Goal: Task Accomplishment & Management: Manage account settings

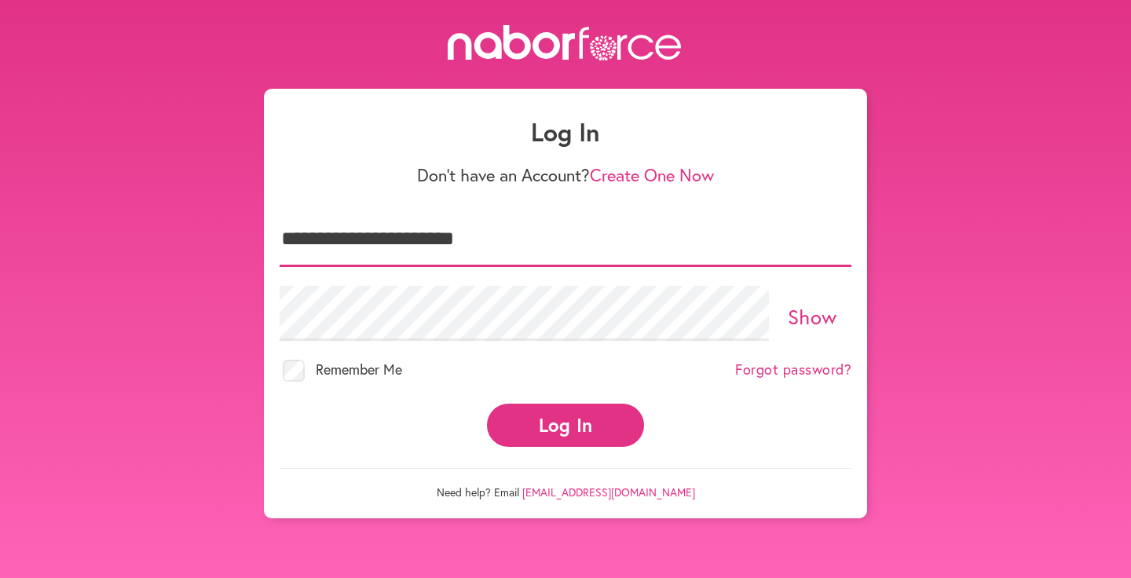
type input "**********"
click at [579, 424] on button "Log In" at bounding box center [565, 425] width 157 height 43
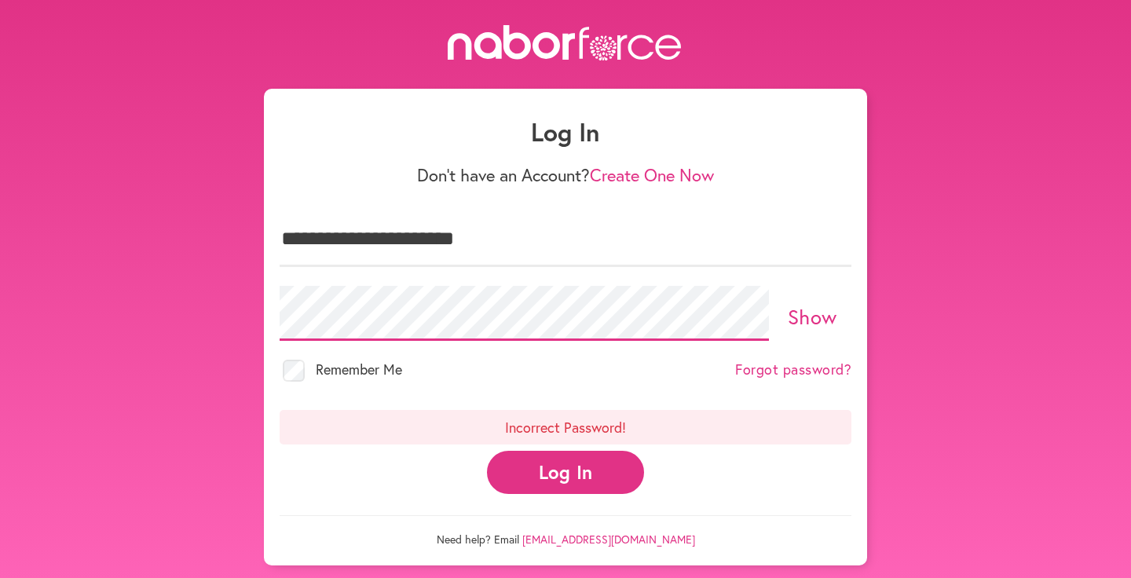
click at [246, 297] on div "**********" at bounding box center [565, 295] width 1131 height 541
click at [549, 480] on button "Log In" at bounding box center [565, 472] width 157 height 43
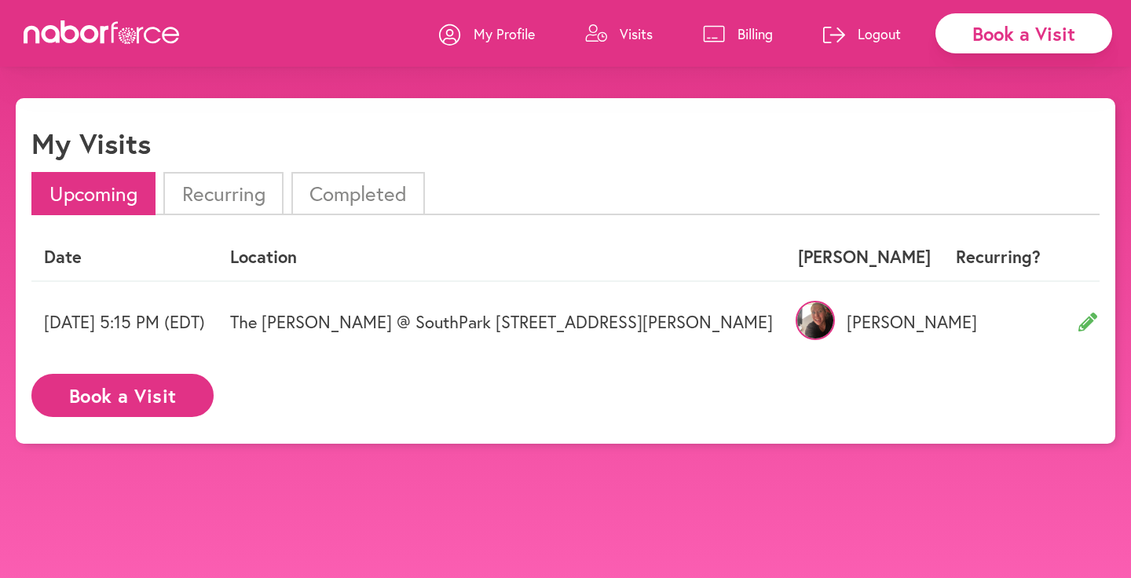
click at [835, 318] on img at bounding box center [815, 320] width 39 height 39
click at [911, 324] on p "[PERSON_NAME]" at bounding box center [864, 322] width 133 height 20
click at [502, 30] on p "My Profile" at bounding box center [504, 33] width 61 height 19
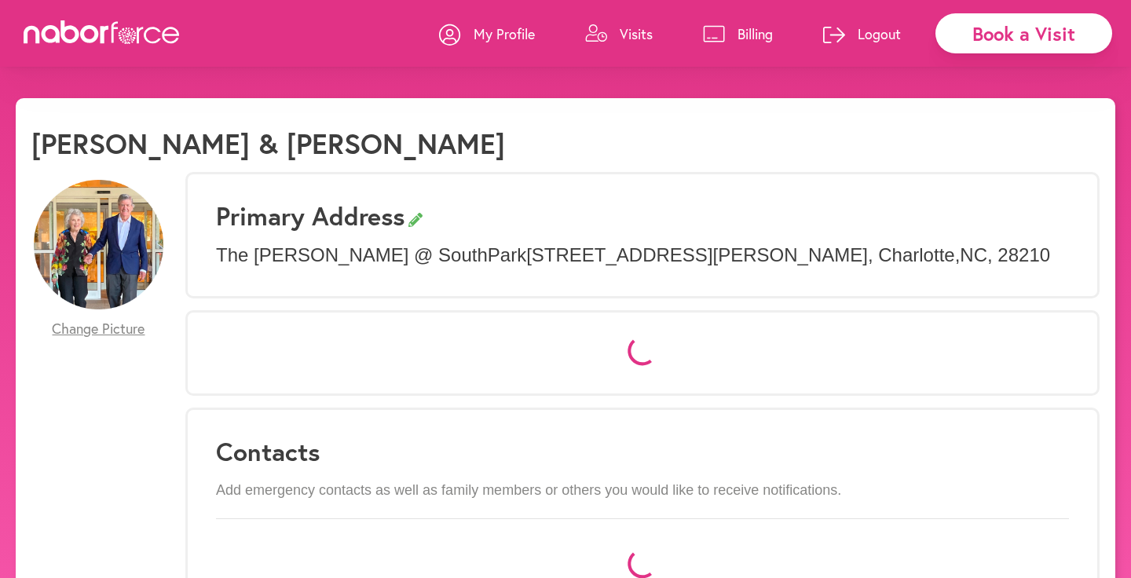
select select "*"
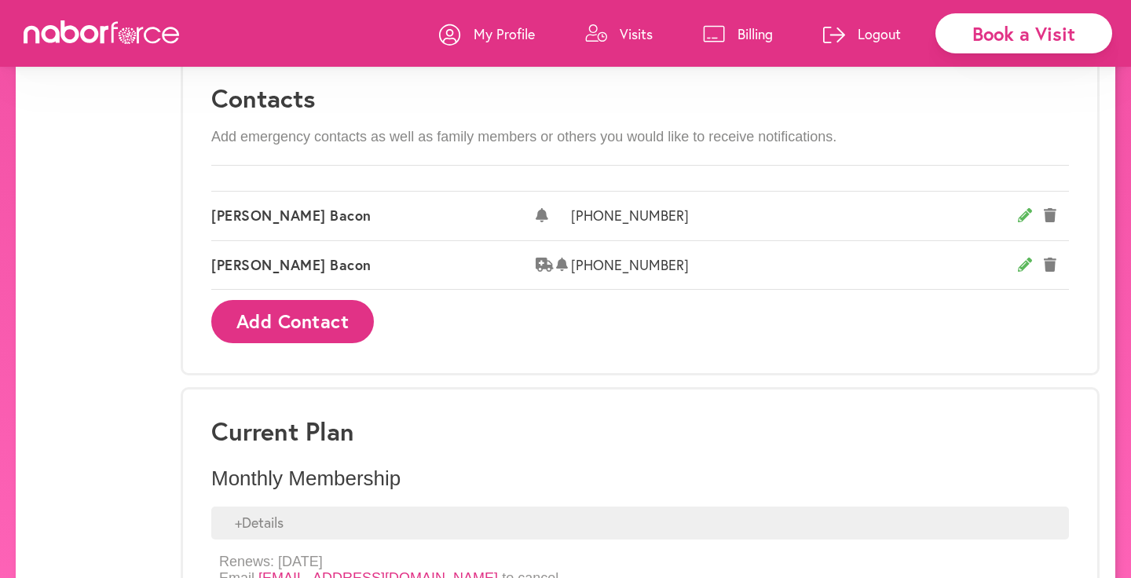
scroll to position [977, 0]
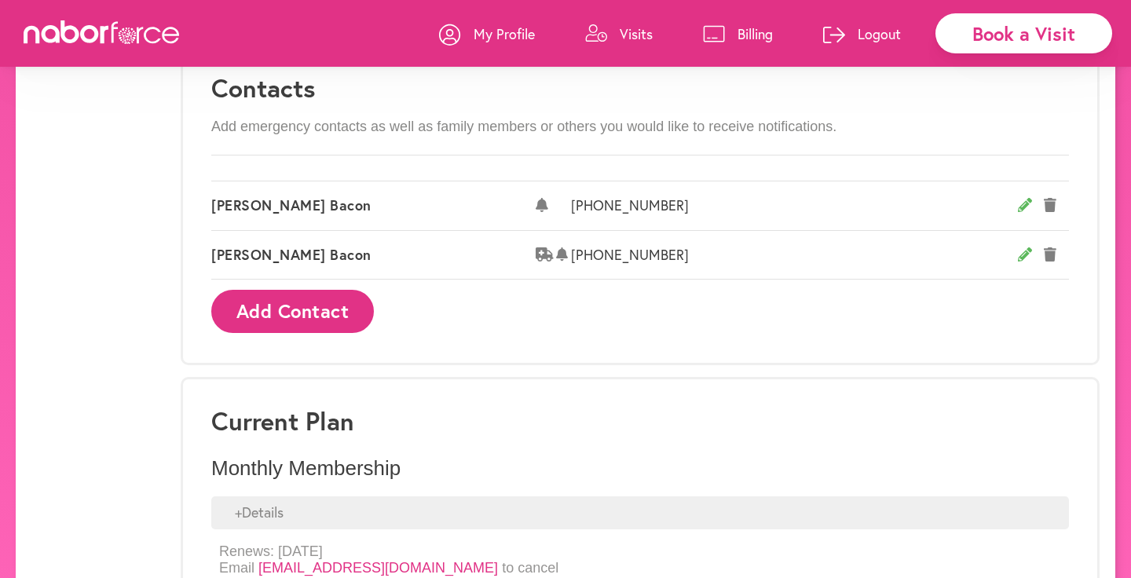
click at [1025, 200] on icon at bounding box center [1025, 205] width 14 height 14
select select "**********"
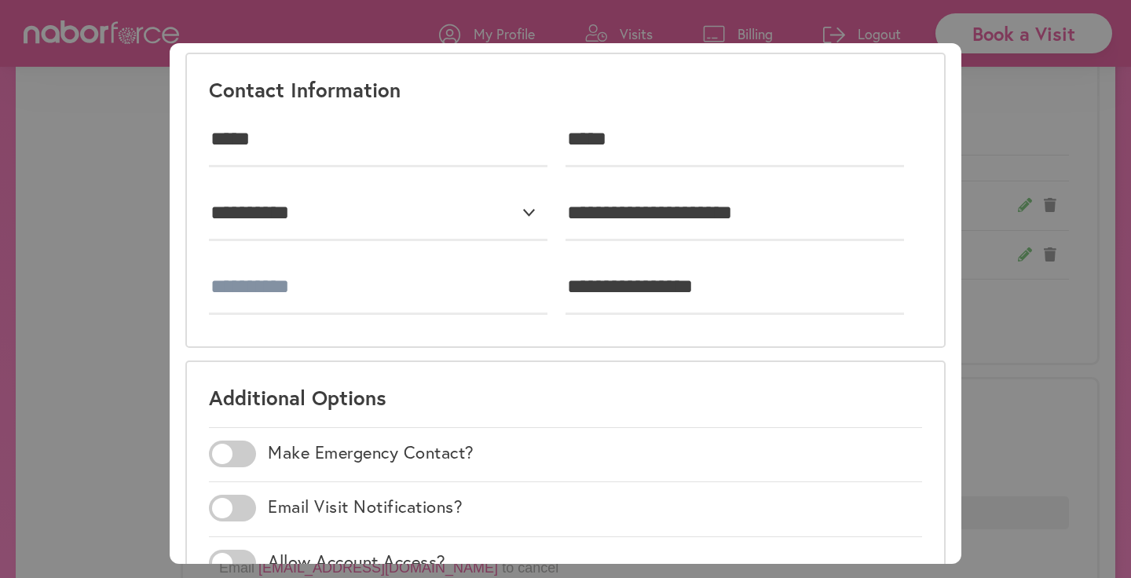
scroll to position [78, 0]
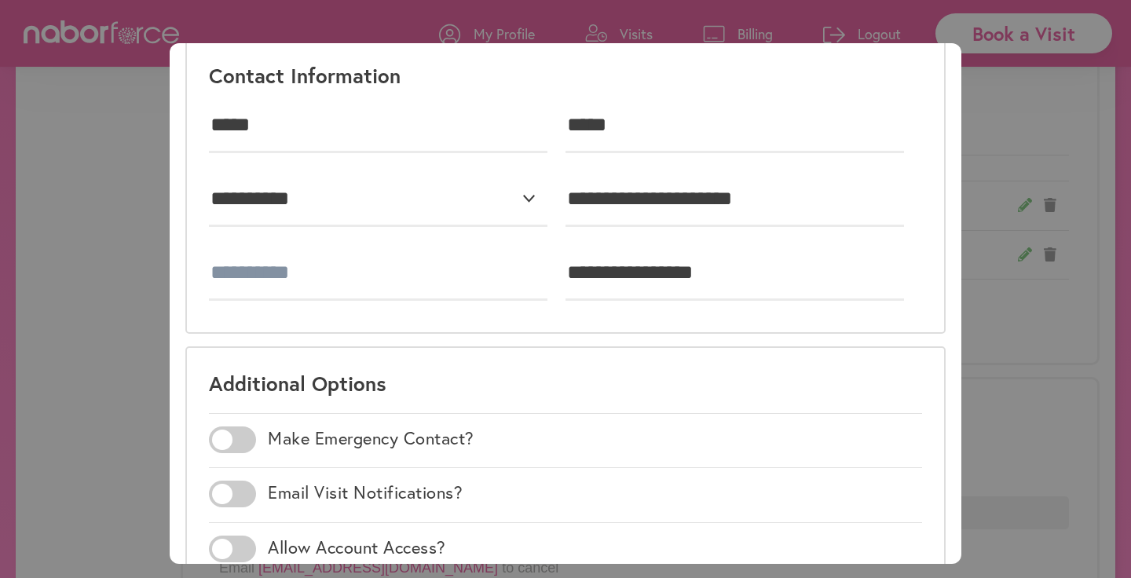
click at [247, 496] on span at bounding box center [232, 494] width 47 height 27
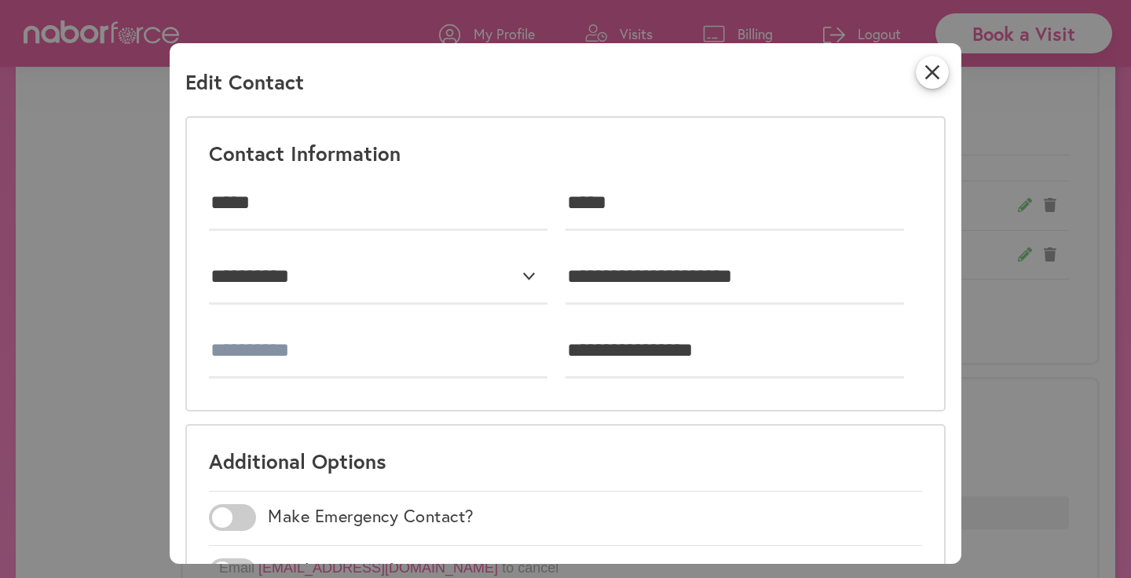
scroll to position [0, 0]
drag, startPoint x: 286, startPoint y: 204, endPoint x: 146, endPoint y: 196, distance: 140.1
drag, startPoint x: 333, startPoint y: 204, endPoint x: 204, endPoint y: 189, distance: 130.5
click at [203, 189] on div "**********" at bounding box center [565, 263] width 761 height 295
drag, startPoint x: 630, startPoint y: 199, endPoint x: 504, endPoint y: 198, distance: 125.7
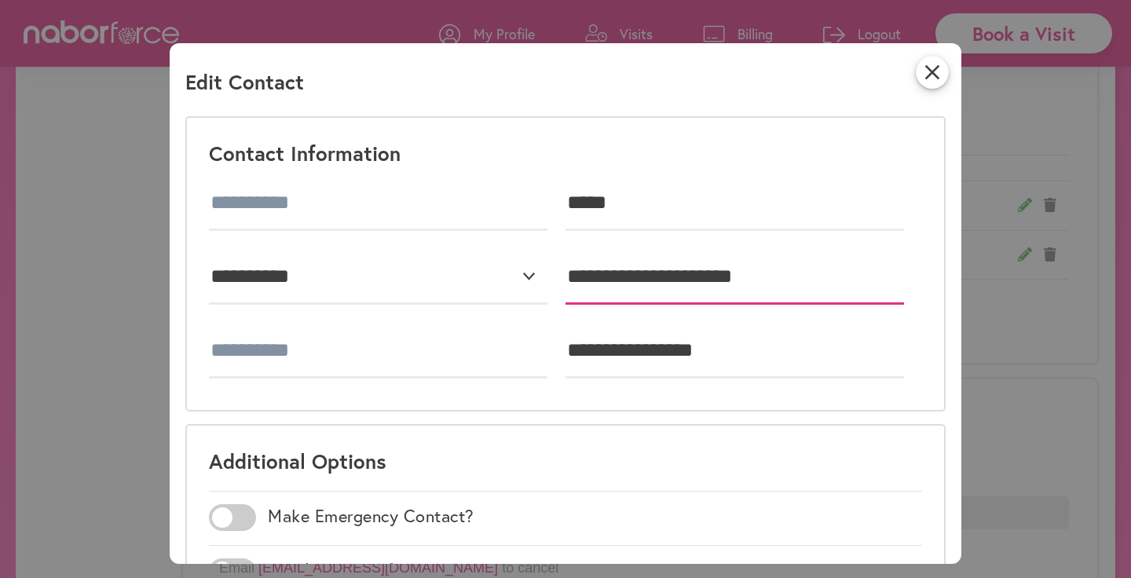
drag, startPoint x: 796, startPoint y: 277, endPoint x: 547, endPoint y: 251, distance: 250.5
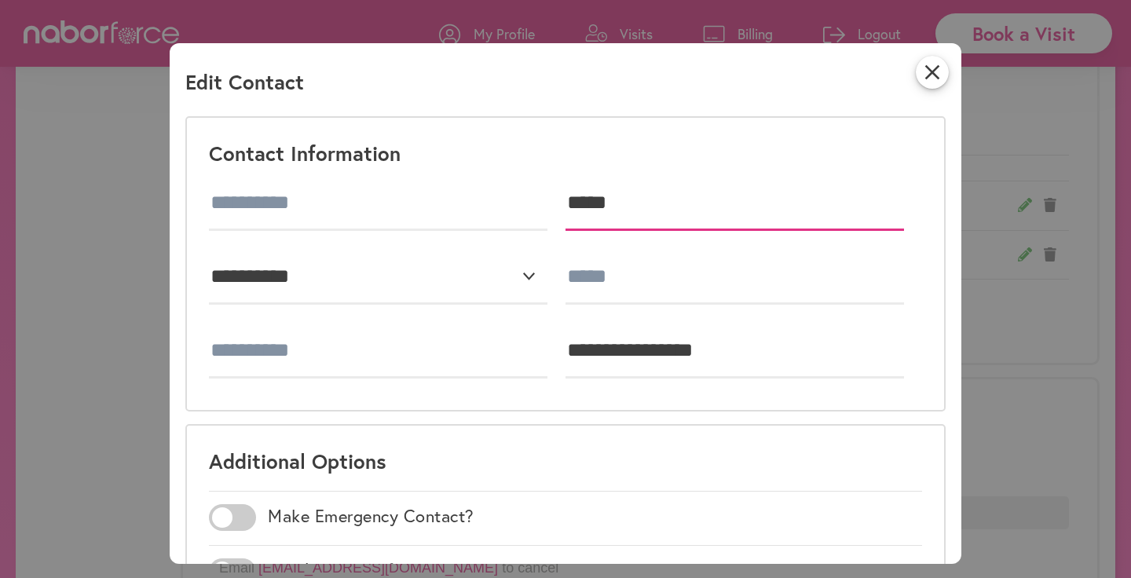
drag, startPoint x: 638, startPoint y: 205, endPoint x: 537, endPoint y: 191, distance: 102.3
click at [537, 191] on div "*****" at bounding box center [565, 204] width 713 height 74
type input "*"
click at [587, 200] on input "*" at bounding box center [735, 203] width 339 height 55
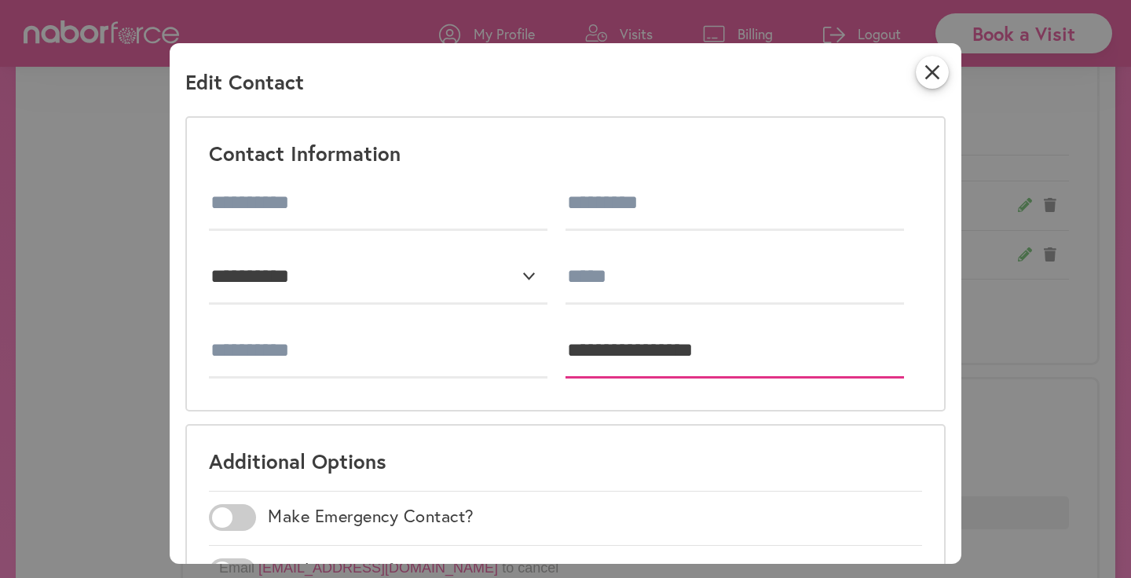
drag, startPoint x: 741, startPoint y: 348, endPoint x: 522, endPoint y: 347, distance: 219.2
click at [522, 347] on div "**********" at bounding box center [565, 351] width 713 height 74
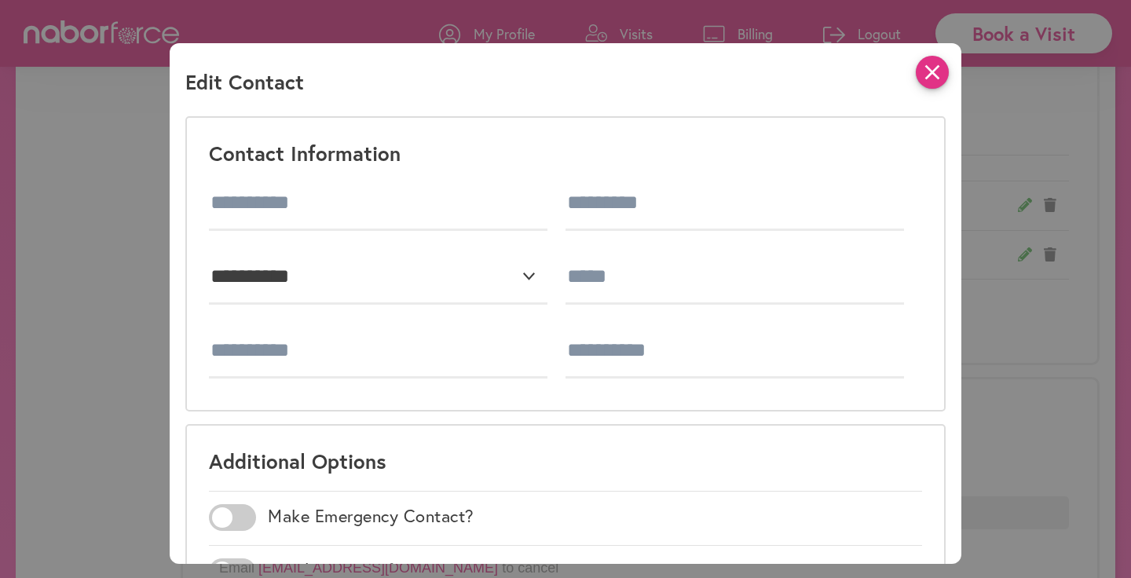
click at [928, 77] on icon "close" at bounding box center [932, 72] width 33 height 33
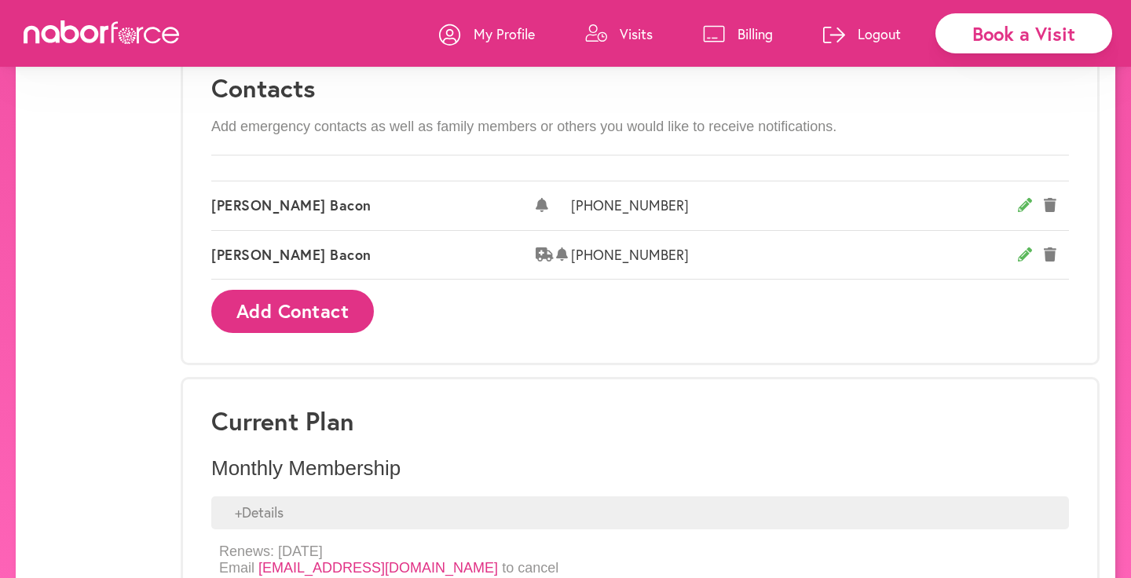
click at [1050, 200] on icon at bounding box center [1050, 205] width 13 height 14
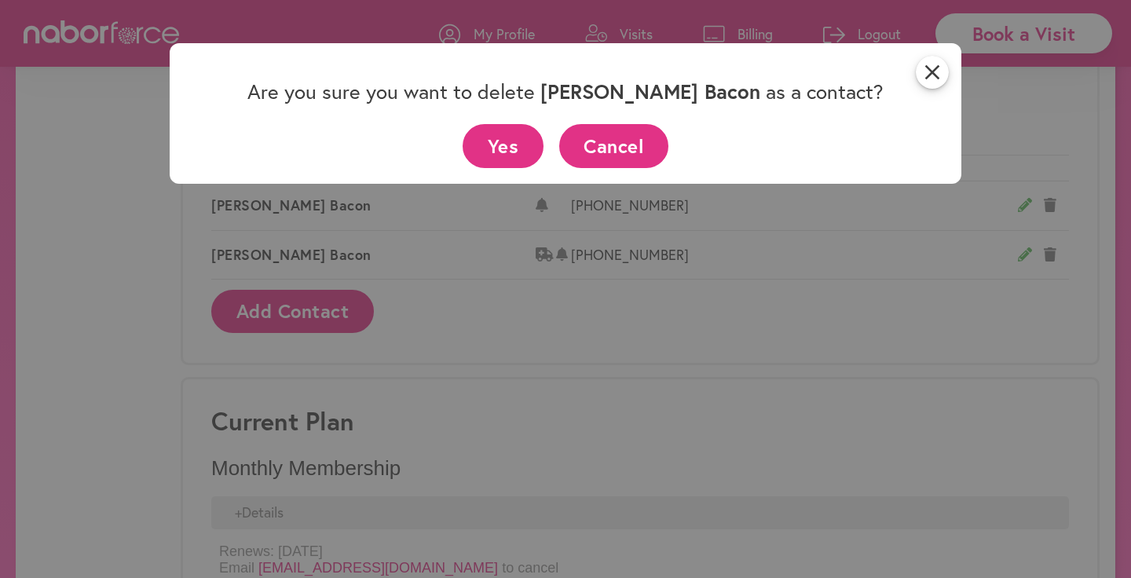
click at [508, 145] on button "Yes" at bounding box center [503, 145] width 81 height 43
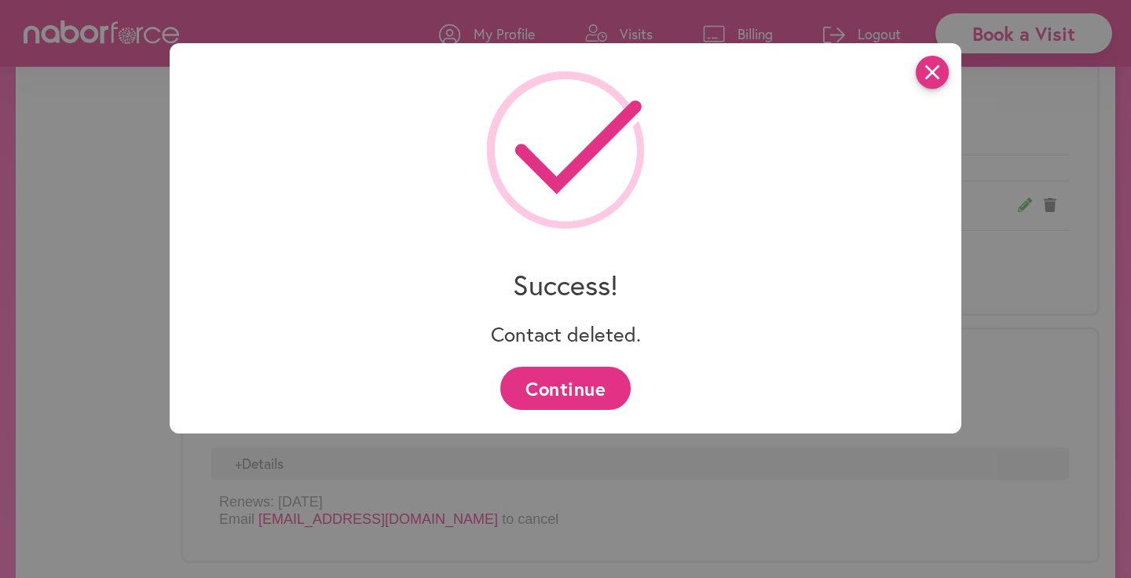
click at [930, 72] on icon "close" at bounding box center [932, 72] width 33 height 33
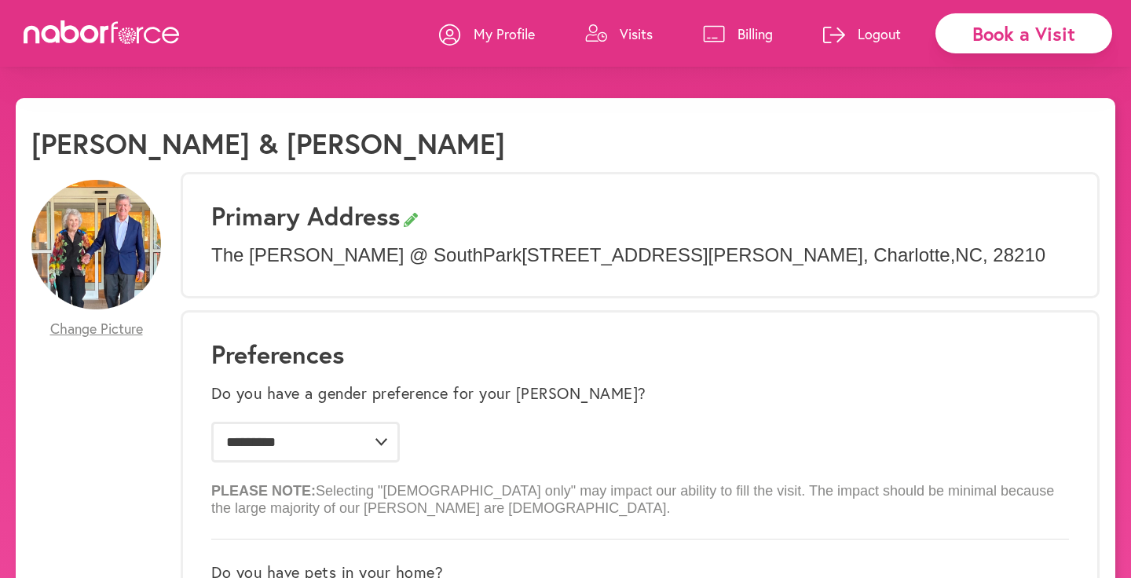
click at [498, 31] on p "My Profile" at bounding box center [504, 33] width 61 height 19
click at [454, 28] on icon at bounding box center [450, 35] width 22 height 22
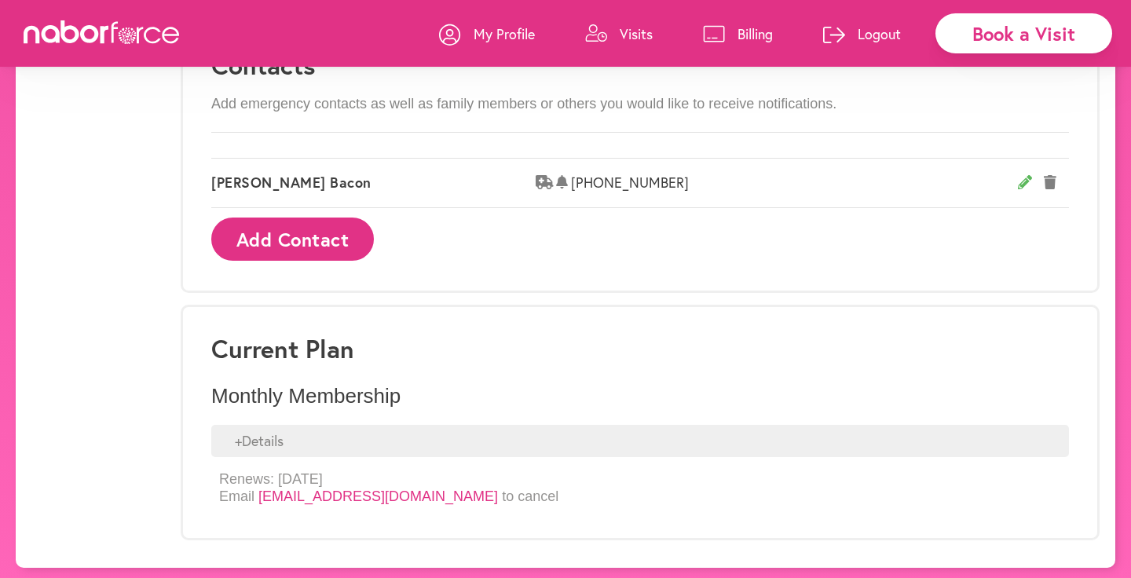
scroll to position [999, 0]
